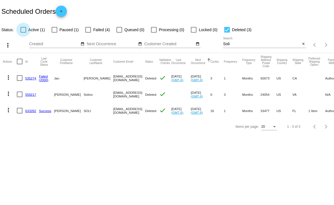
click at [22, 28] on div at bounding box center [23, 30] width 6 height 6
click at [23, 33] on input "Active (1)" at bounding box center [23, 33] width 0 height 0
checkbox input "true"
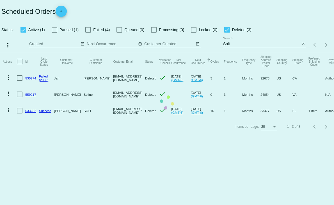
click at [228, 53] on mat-table "Actions Id Last Cycle Status Customer FirstName Customer LastName Customer Emai…" at bounding box center [167, 86] width 334 height 66
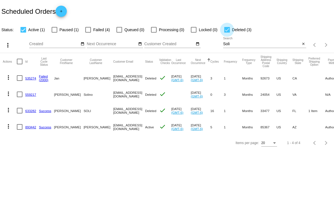
click at [225, 29] on div at bounding box center [227, 30] width 6 height 6
click at [227, 33] on input "Deleted (3)" at bounding box center [227, 33] width 0 height 0
checkbox input "false"
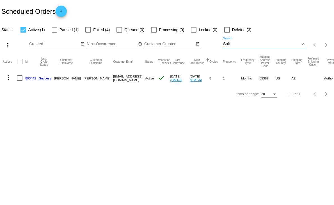
drag, startPoint x: 232, startPoint y: 42, endPoint x: 196, endPoint y: 40, distance: 35.7
click at [196, 40] on div "more_vert Aug Jan Feb Mar [DATE]" at bounding box center [167, 43] width 334 height 20
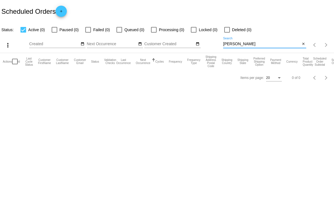
type input "[PERSON_NAME]"
click at [22, 29] on div at bounding box center [23, 30] width 6 height 6
click at [23, 33] on input "Active (0)" at bounding box center [23, 33] width 0 height 0
checkbox input "false"
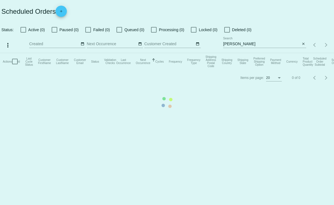
click at [53, 53] on mat-table "Actions Id Last Cycle Status Customer FirstName Customer LastName Customer Emai…" at bounding box center [167, 61] width 334 height 17
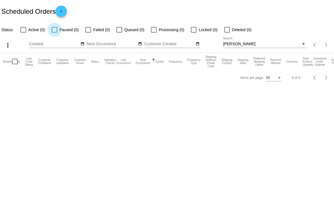
click at [54, 30] on div at bounding box center [55, 30] width 6 height 6
click at [54, 33] on input "Paused (0)" at bounding box center [54, 33] width 0 height 0
checkbox input "true"
click at [88, 30] on div at bounding box center [88, 30] width 6 height 6
click at [88, 33] on input "Failed (0)" at bounding box center [88, 33] width 0 height 0
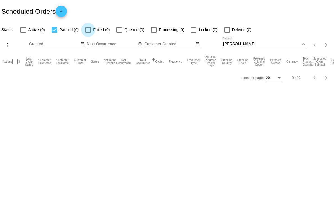
checkbox input "true"
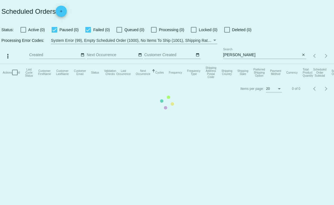
click at [54, 64] on mat-table "Actions Id Last Cycle Status Customer FirstName Customer LastName Customer Emai…" at bounding box center [167, 72] width 334 height 17
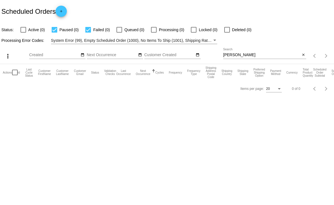
click at [53, 30] on div at bounding box center [55, 30] width 6 height 6
click at [54, 33] on input "Paused (0)" at bounding box center [54, 33] width 0 height 0
checkbox input "false"
click at [155, 30] on div at bounding box center [154, 30] width 6 height 6
click at [154, 33] on input "Processing (0)" at bounding box center [153, 33] width 0 height 0
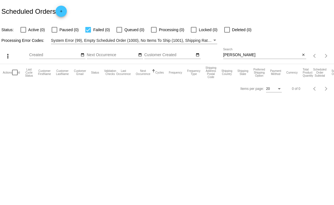
checkbox input "true"
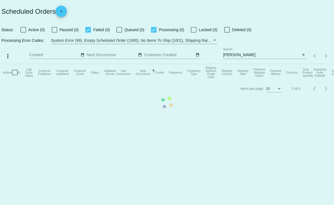
click at [89, 64] on mat-table "Actions Id Last Cycle Status Customer FirstName Customer LastName Customer Emai…" at bounding box center [167, 72] width 334 height 17
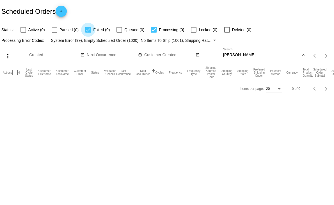
click at [88, 31] on div at bounding box center [88, 30] width 6 height 6
click at [88, 33] on input "Failed (0)" at bounding box center [88, 33] width 0 height 0
checkbox input "false"
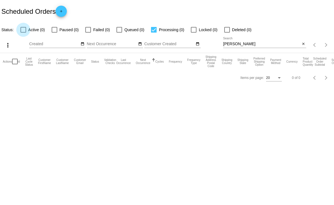
click at [21, 31] on div at bounding box center [23, 30] width 6 height 6
click at [23, 33] on input "Active (0)" at bounding box center [23, 33] width 0 height 0
checkbox input "true"
click at [239, 44] on input "[PERSON_NAME]" at bounding box center [261, 44] width 77 height 4
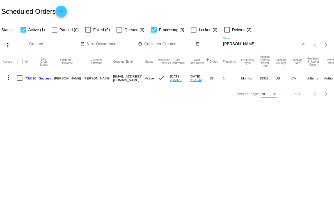
type input "[PERSON_NAME]"
click at [28, 77] on link "738816" at bounding box center [30, 78] width 11 height 4
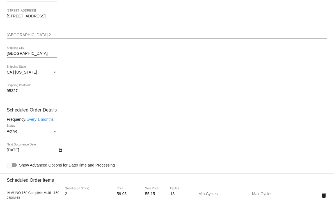
scroll to position [249, 0]
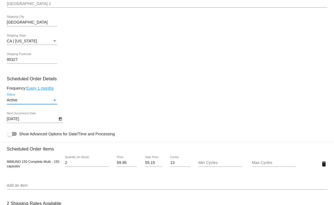
click at [54, 98] on div "Status" at bounding box center [54, 100] width 5 height 4
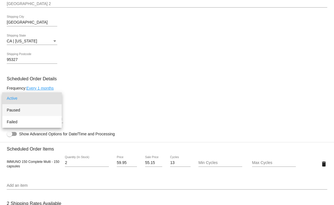
click at [18, 109] on span "Paused" at bounding box center [32, 110] width 51 height 12
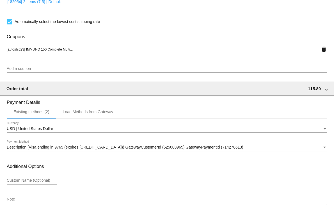
scroll to position [492, 0]
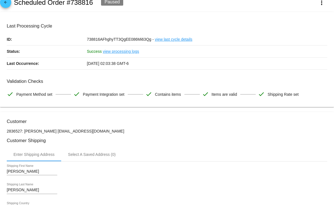
scroll to position [0, 0]
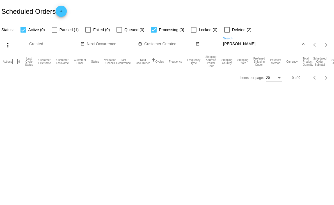
click at [243, 43] on input "[PERSON_NAME]" at bounding box center [261, 44] width 77 height 4
click at [155, 29] on div at bounding box center [154, 30] width 6 height 6
click at [154, 33] on input "Processing (0)" at bounding box center [153, 33] width 0 height 0
checkbox input "false"
click at [242, 42] on app-dashboard-scheduled-orders "Scheduled Orders add Status: Active (0) Paused (1) Failed (0) Queued (0) Proces…" at bounding box center [167, 43] width 334 height 86
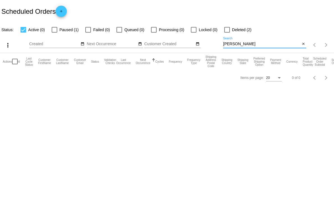
drag, startPoint x: 242, startPoint y: 42, endPoint x: 204, endPoint y: 46, distance: 38.3
click at [204, 46] on div "more_vert Aug Jan Feb Mar [DATE]" at bounding box center [167, 43] width 334 height 20
type input "Schmalzer"
click at [23, 31] on div at bounding box center [23, 30] width 6 height 6
click at [23, 33] on input "Active (0)" at bounding box center [23, 33] width 0 height 0
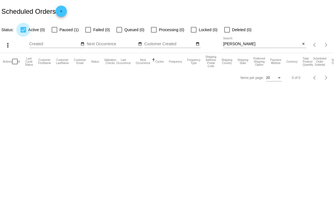
checkbox input "false"
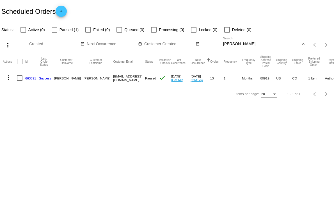
click at [30, 77] on link "663891" at bounding box center [30, 78] width 11 height 4
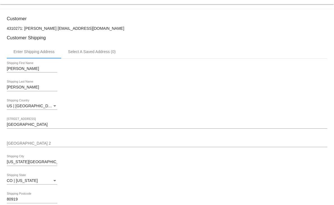
scroll to position [93, 0]
